Goal: Information Seeking & Learning: Understand process/instructions

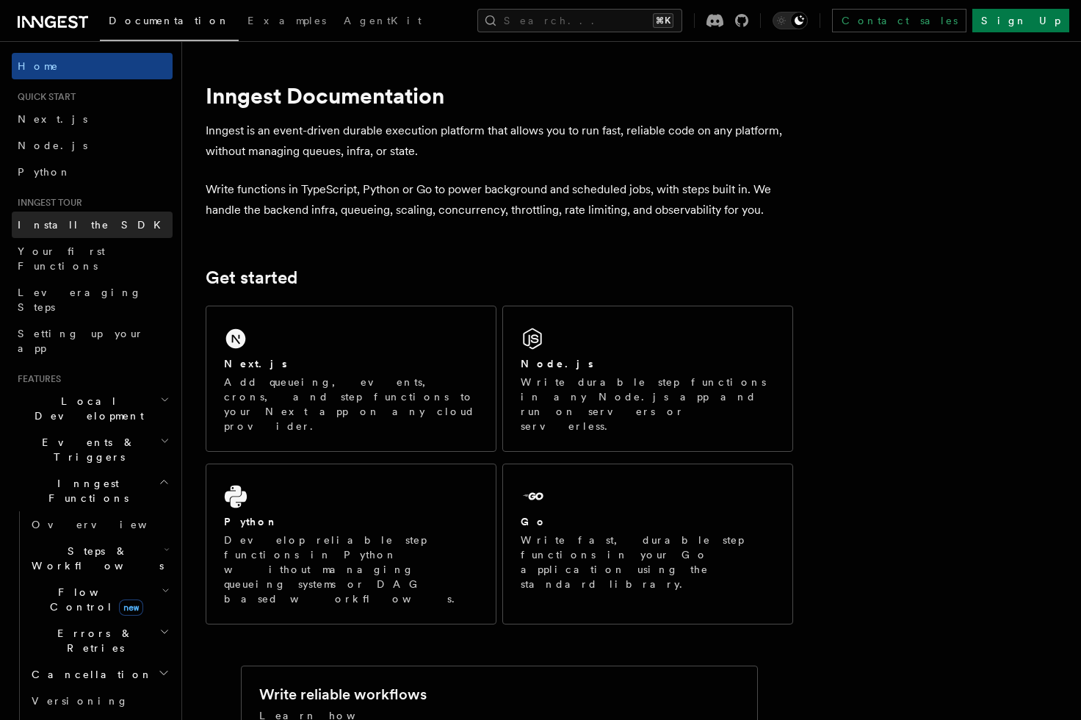
click at [106, 227] on link "Install the SDK" at bounding box center [92, 224] width 161 height 26
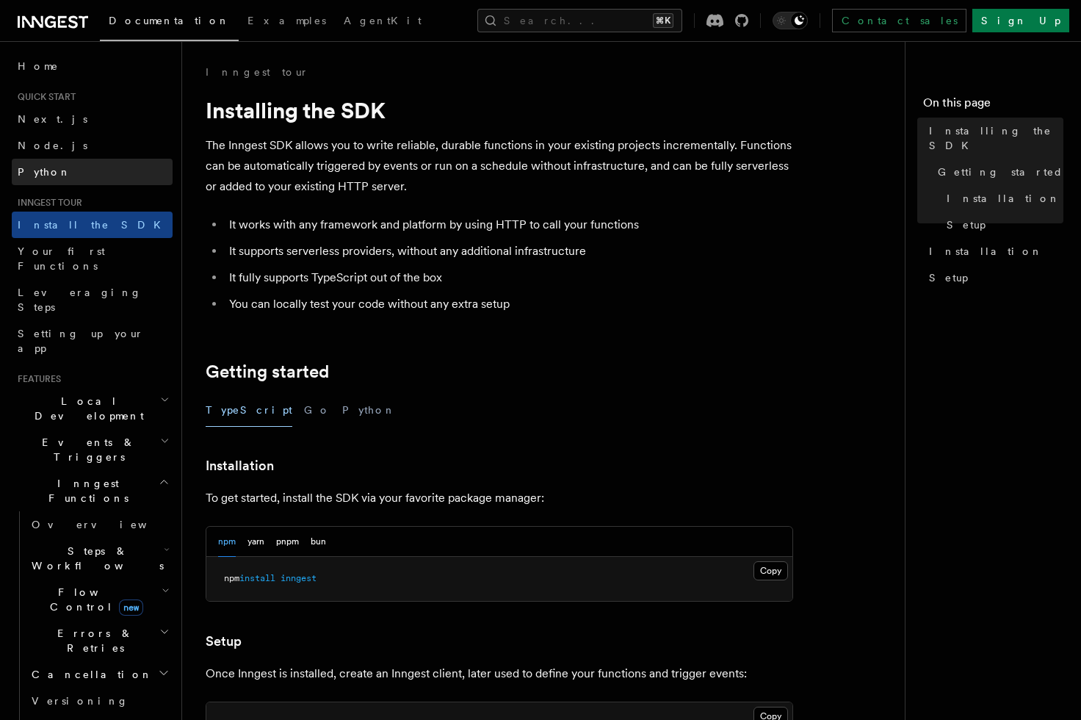
click at [73, 159] on link "Python" at bounding box center [92, 172] width 161 height 26
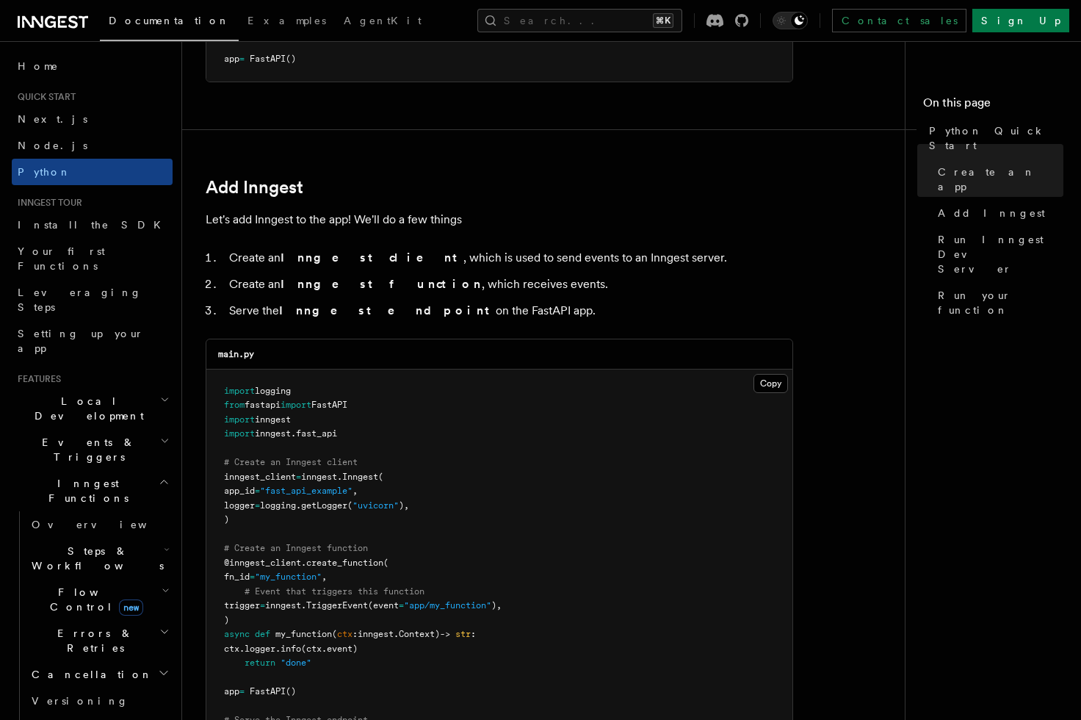
scroll to position [768, 0]
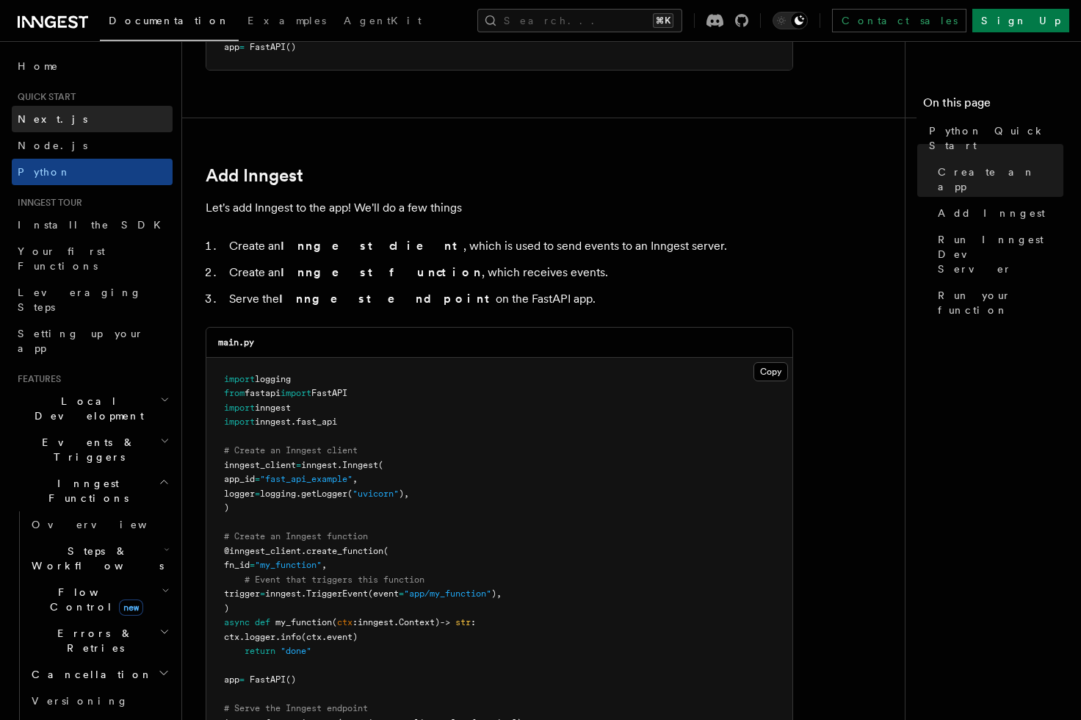
click at [77, 122] on link "Next.js" at bounding box center [92, 119] width 161 height 26
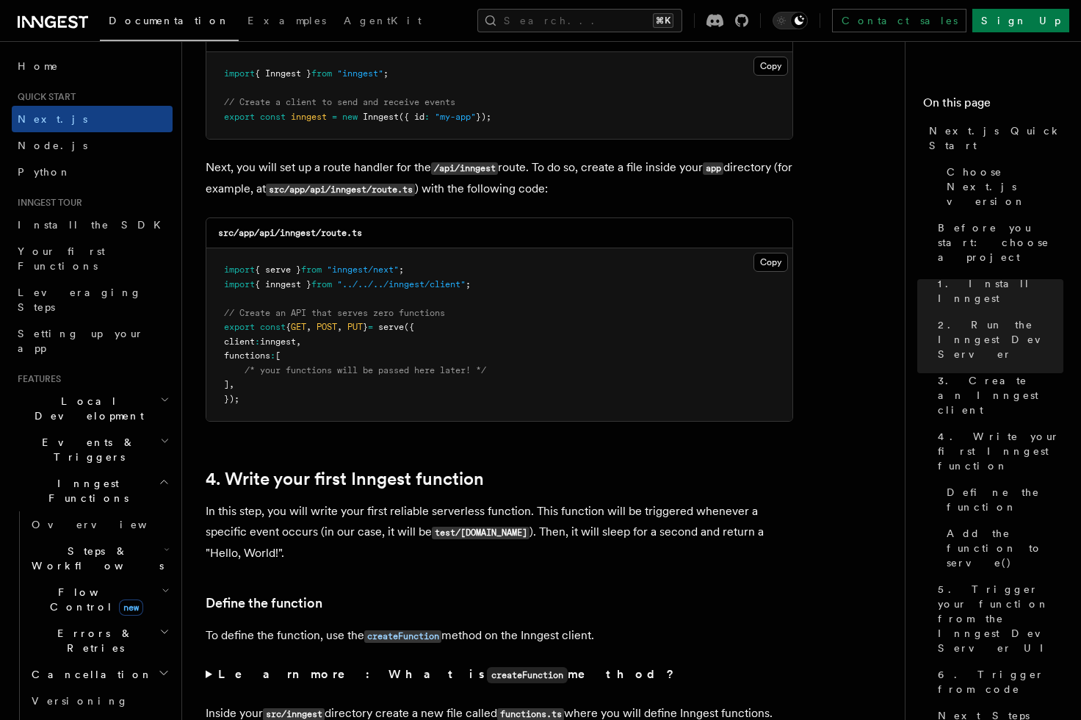
scroll to position [1964, 0]
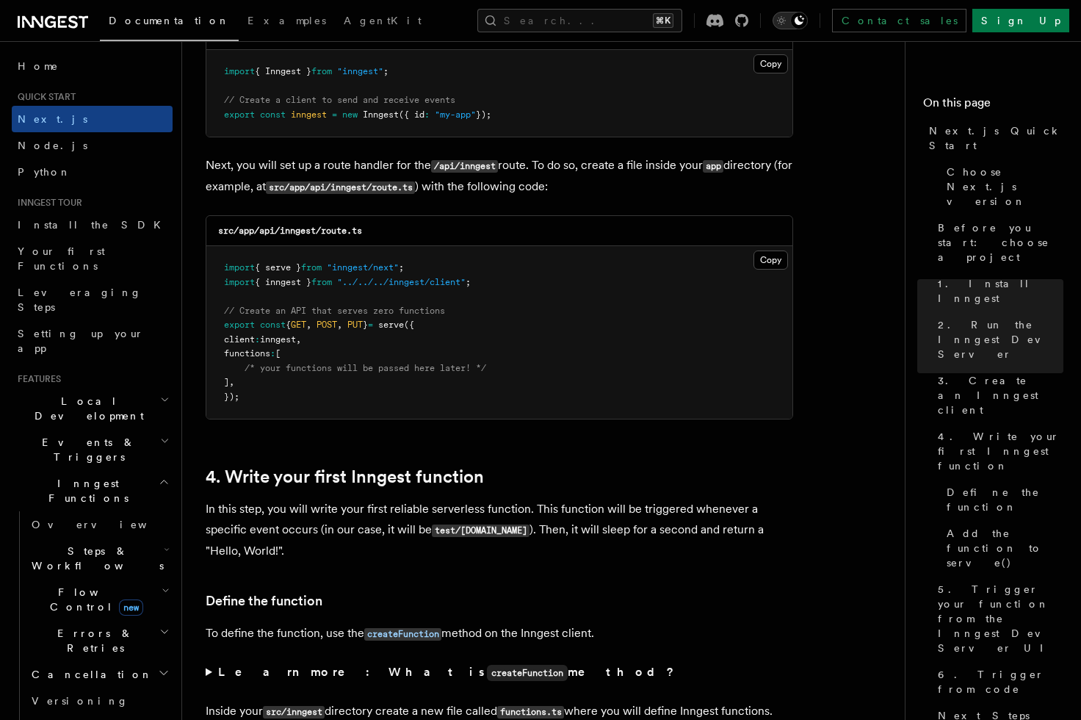
click at [789, 22] on icon "Toggle dark mode" at bounding box center [781, 20] width 15 height 15
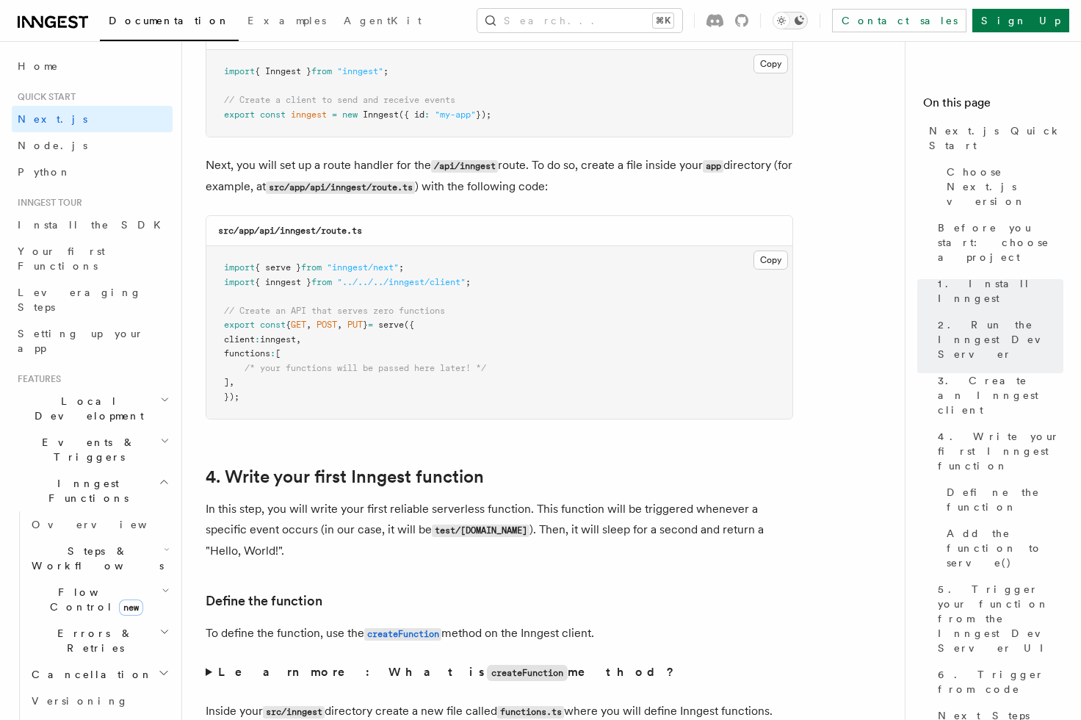
click at [789, 22] on icon "Toggle dark mode" at bounding box center [781, 20] width 15 height 15
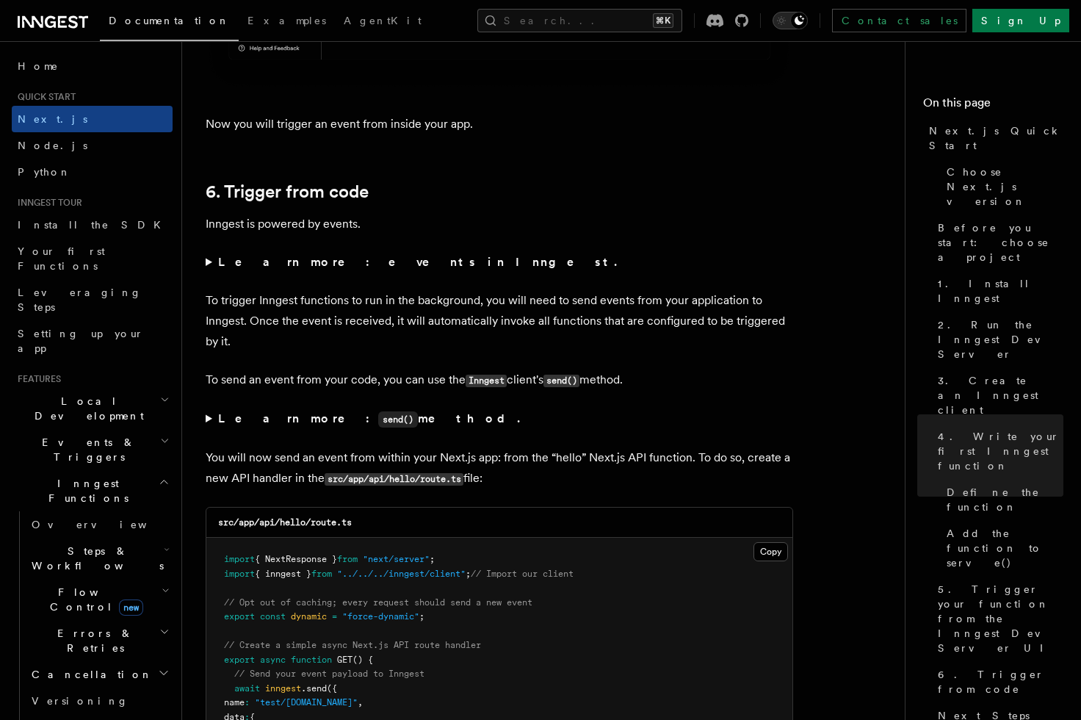
scroll to position [7316, 0]
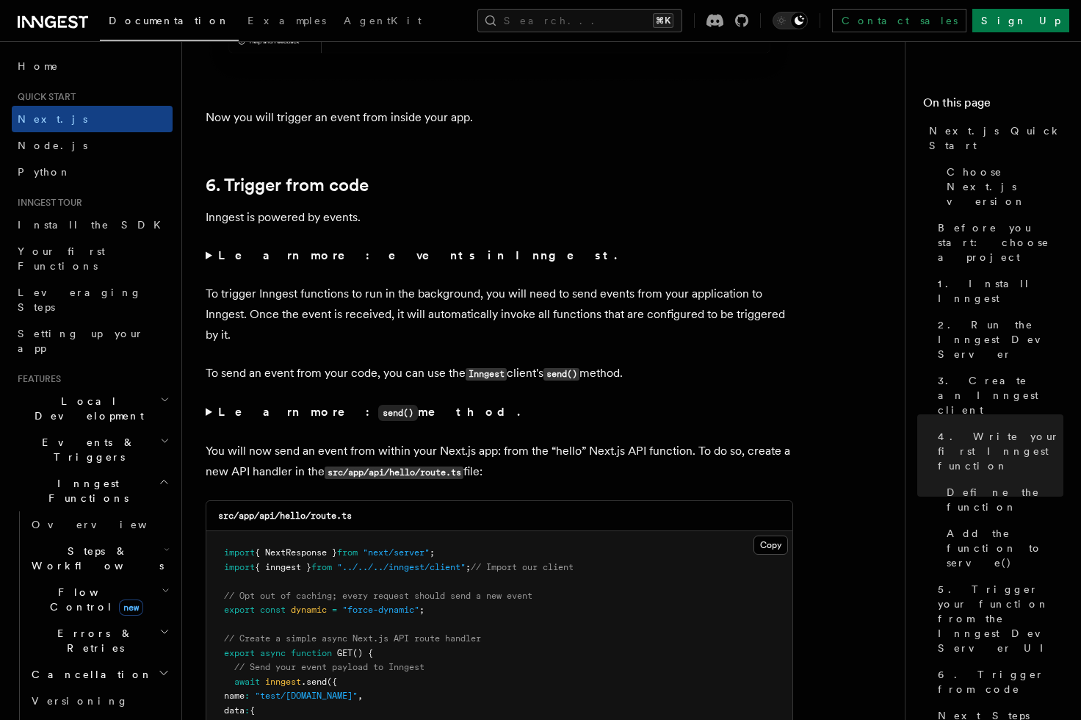
click at [338, 256] on strong "Learn more: events in Inngest." at bounding box center [419, 255] width 402 height 14
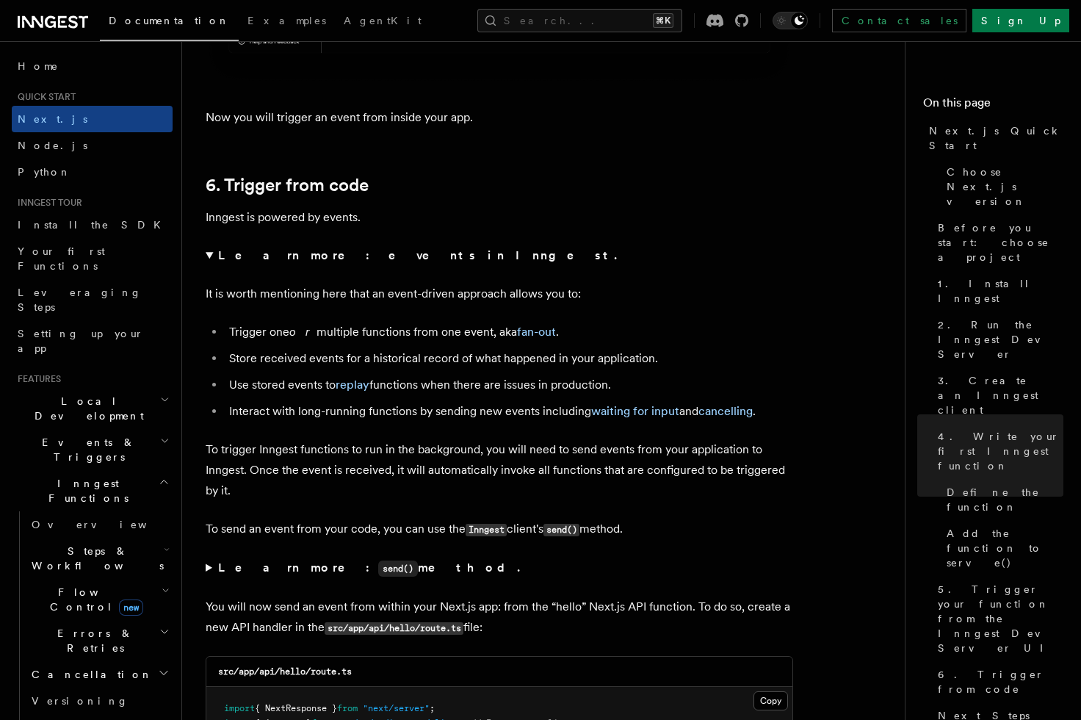
click at [336, 258] on strong "Learn more: events in Inngest." at bounding box center [419, 255] width 402 height 14
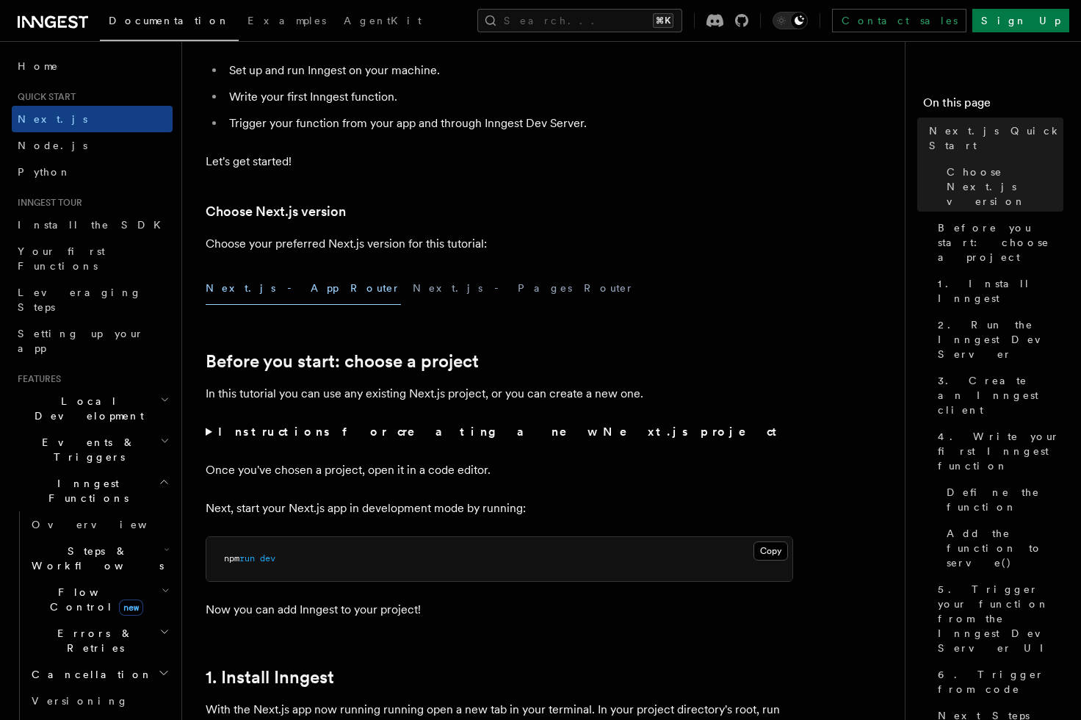
scroll to position [213, 0]
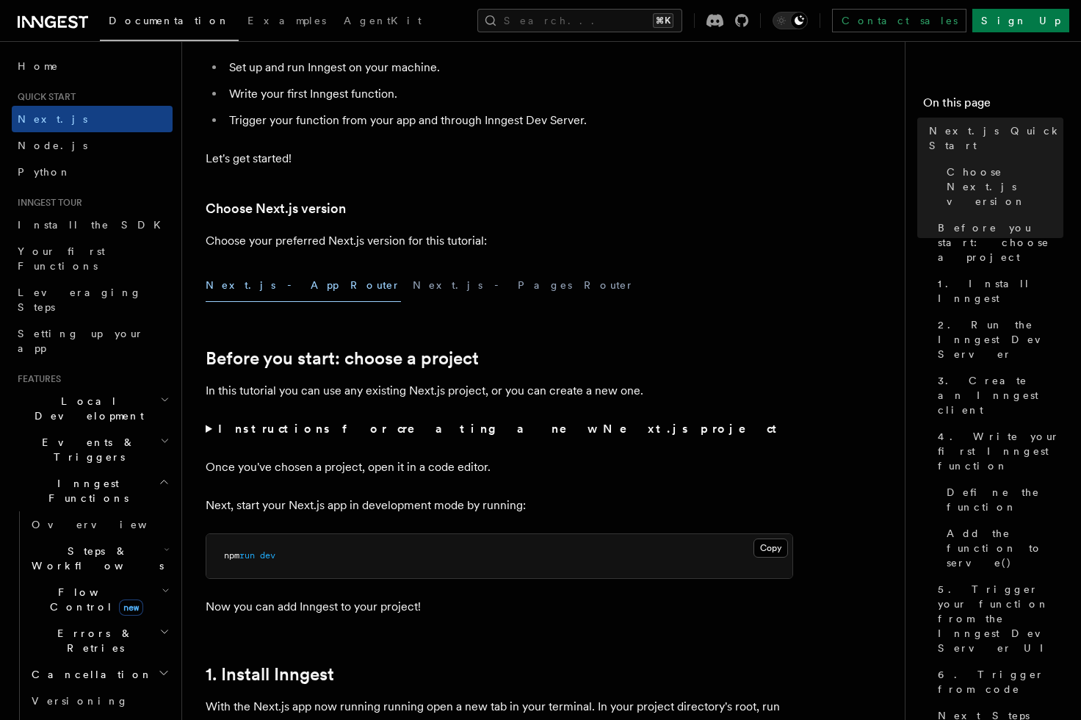
click at [421, 423] on strong "Instructions for creating a new Next.js project" at bounding box center [500, 428] width 565 height 14
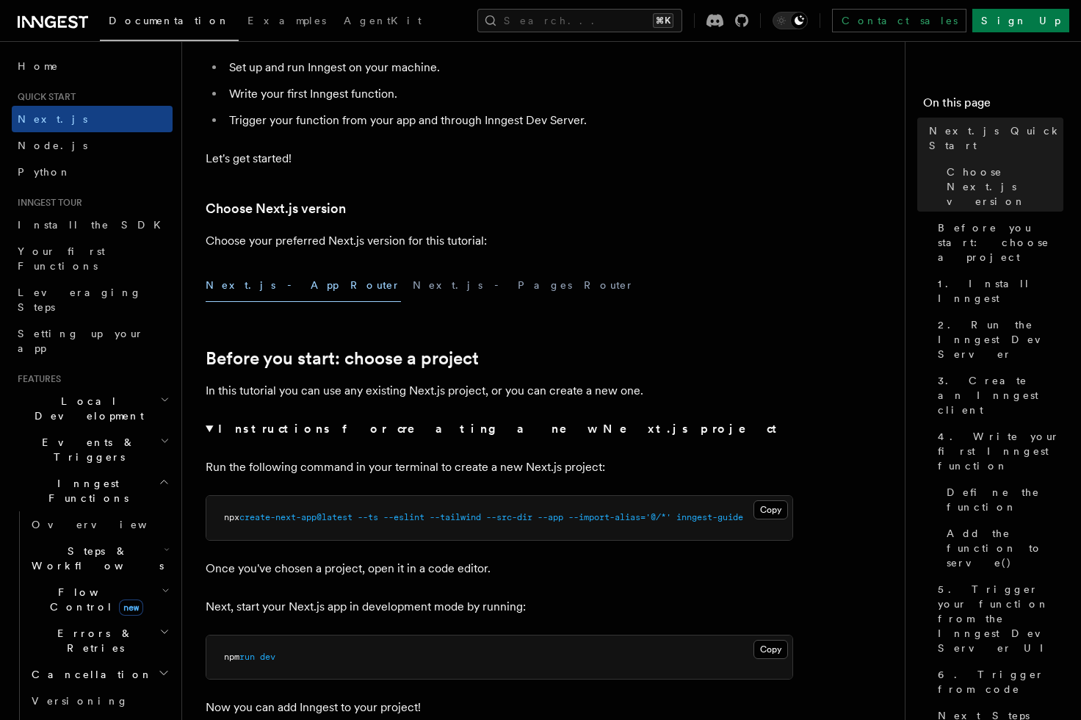
click at [365, 421] on strong "Instructions for creating a new Next.js project" at bounding box center [500, 428] width 565 height 14
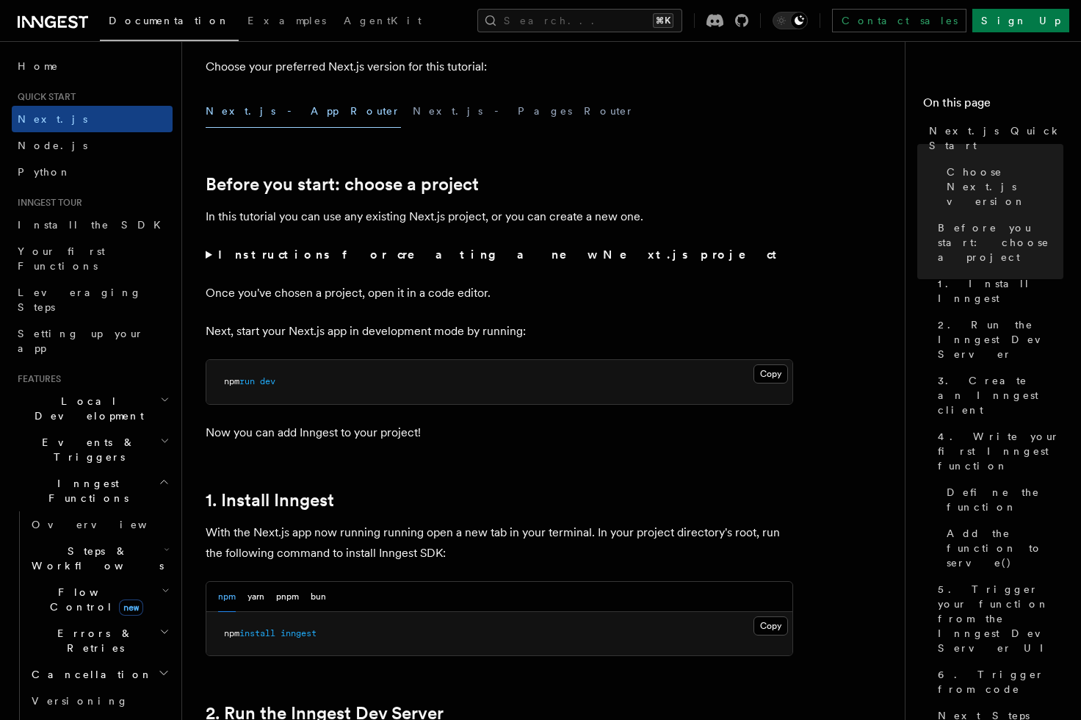
scroll to position [380, 0]
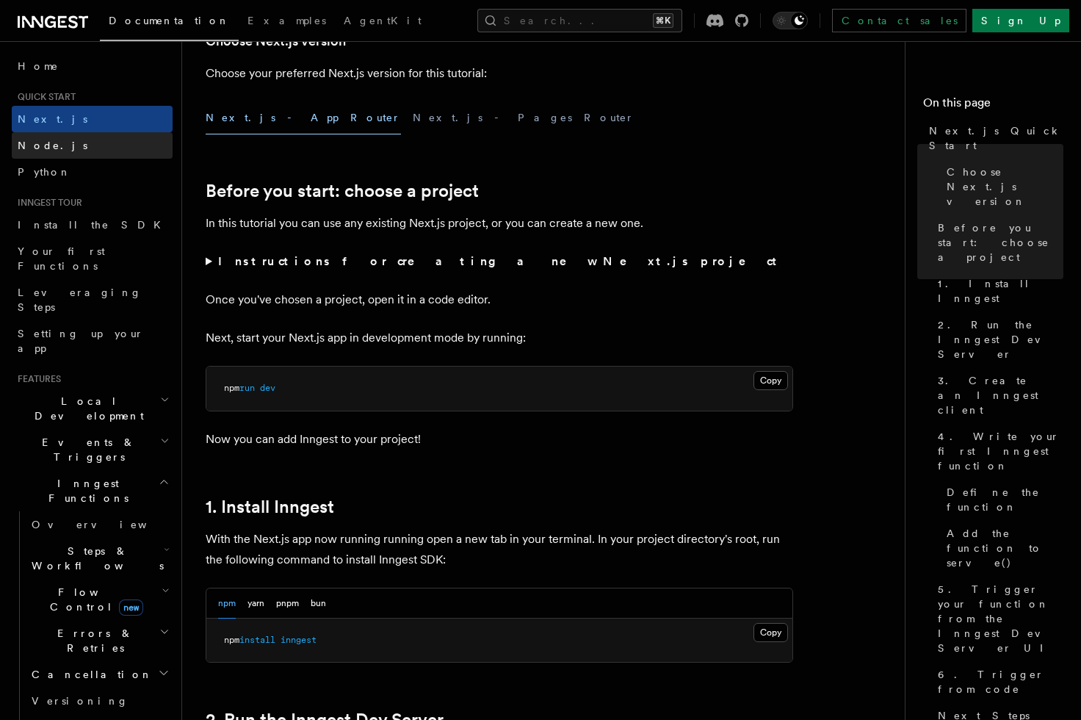
click at [89, 149] on link "Node.js" at bounding box center [92, 145] width 161 height 26
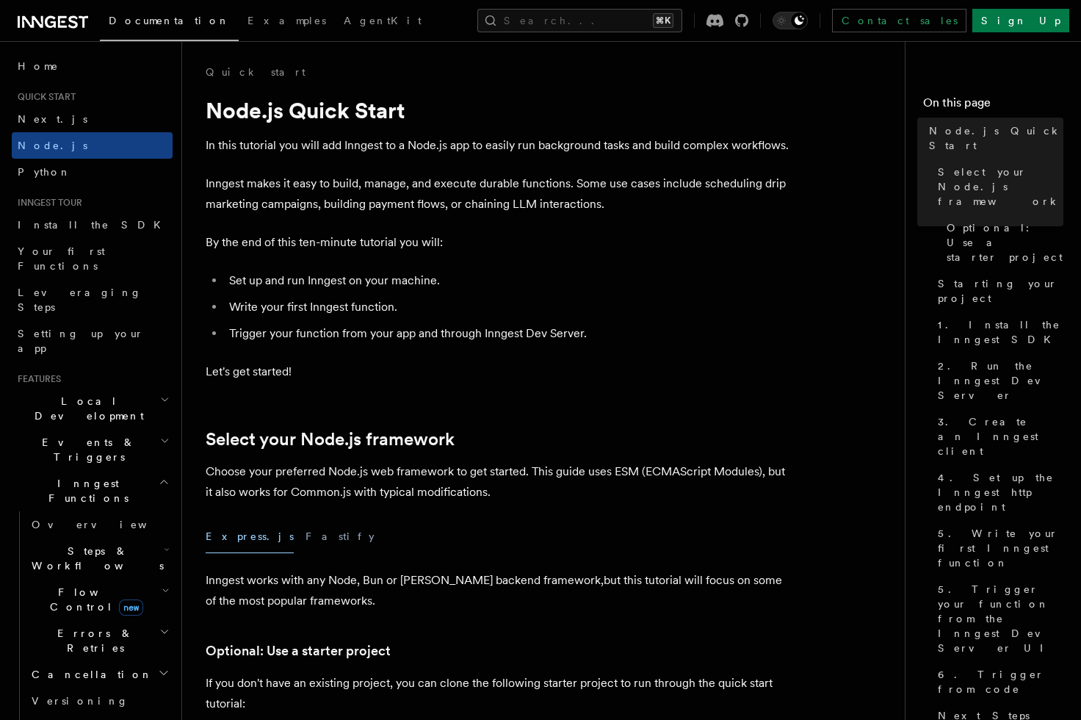
click at [89, 149] on link "Node.js" at bounding box center [92, 145] width 161 height 26
click at [88, 167] on link "Python" at bounding box center [92, 172] width 161 height 26
